Goal: Transaction & Acquisition: Obtain resource

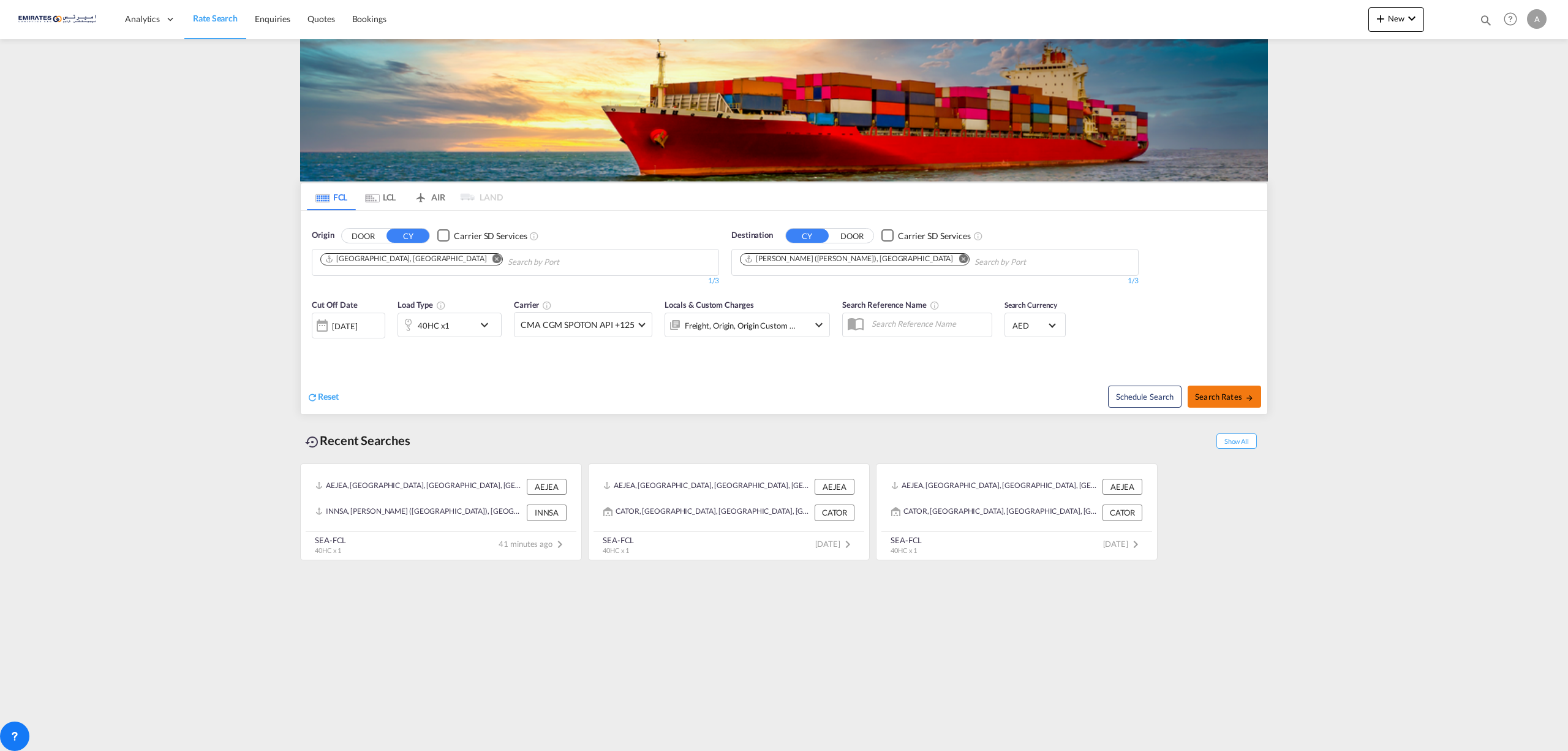
click at [1211, 395] on span "Search Rates" at bounding box center [1224, 396] width 59 height 10
type input "AEJEA to INNSA / [DATE]"
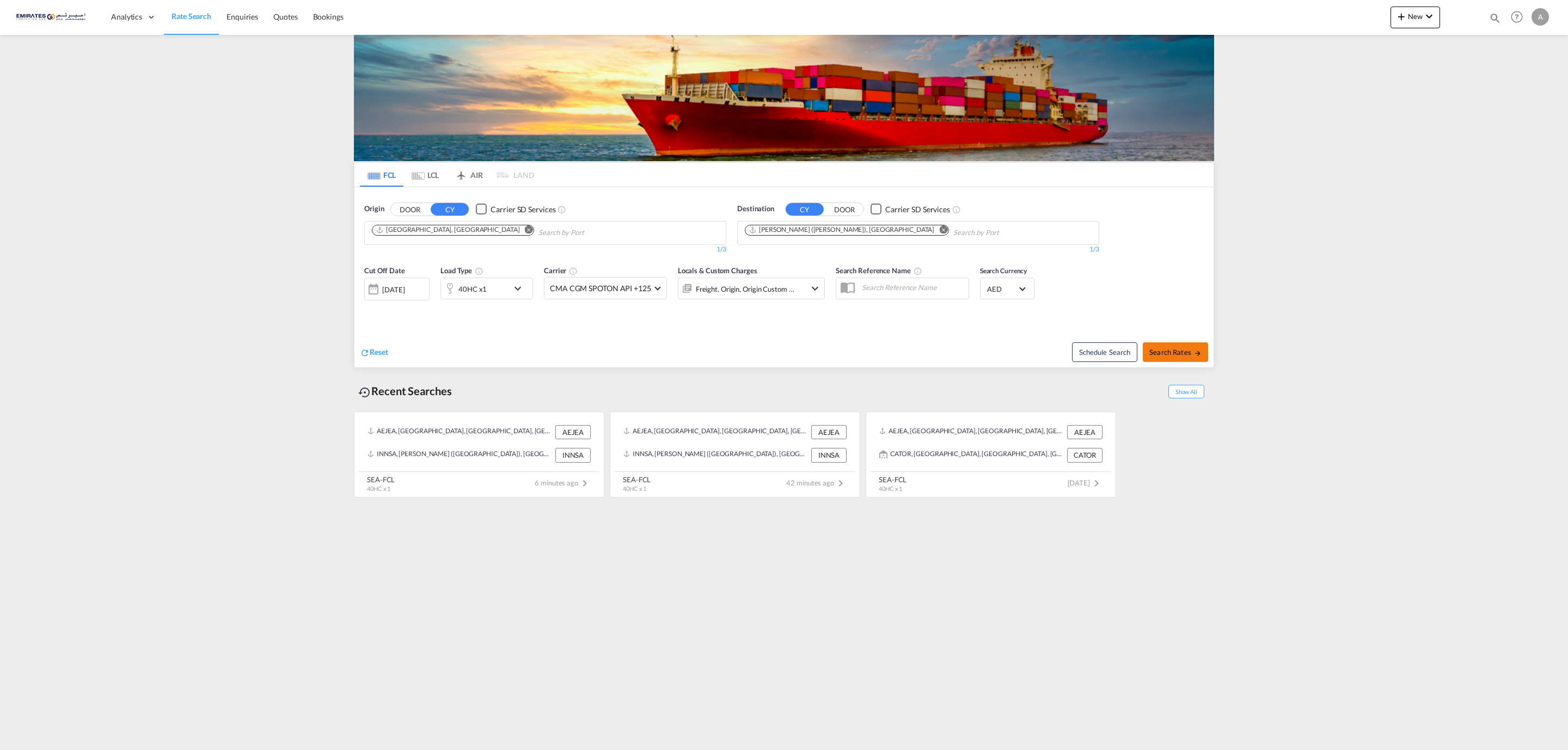
click at [1188, 356] on span "Search Rates" at bounding box center [1176, 352] width 53 height 9
type input "AEJEA to INNSA / [DATE]"
